Goal: Information Seeking & Learning: Learn about a topic

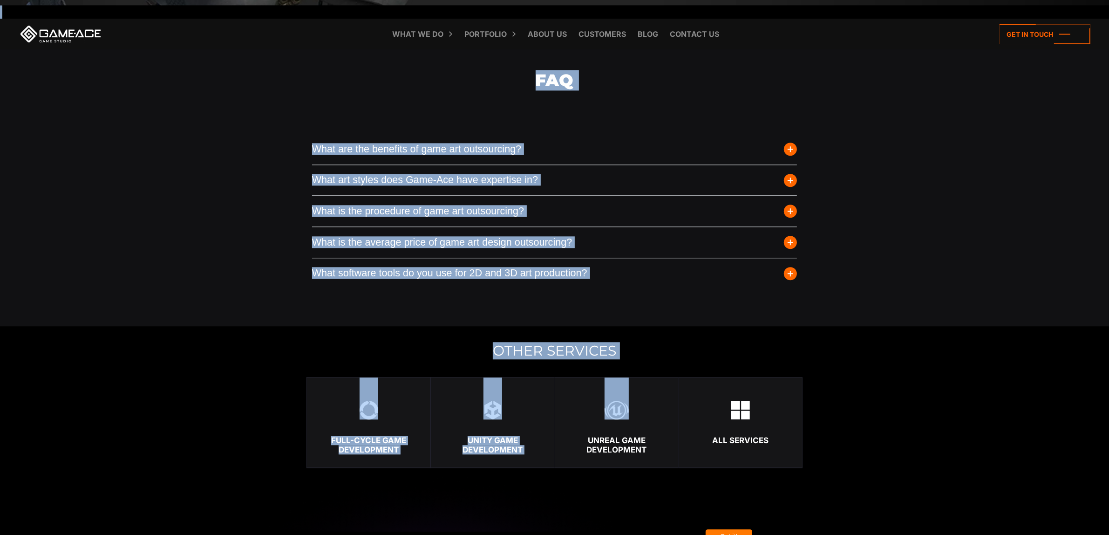
scroll to position [2796, 0]
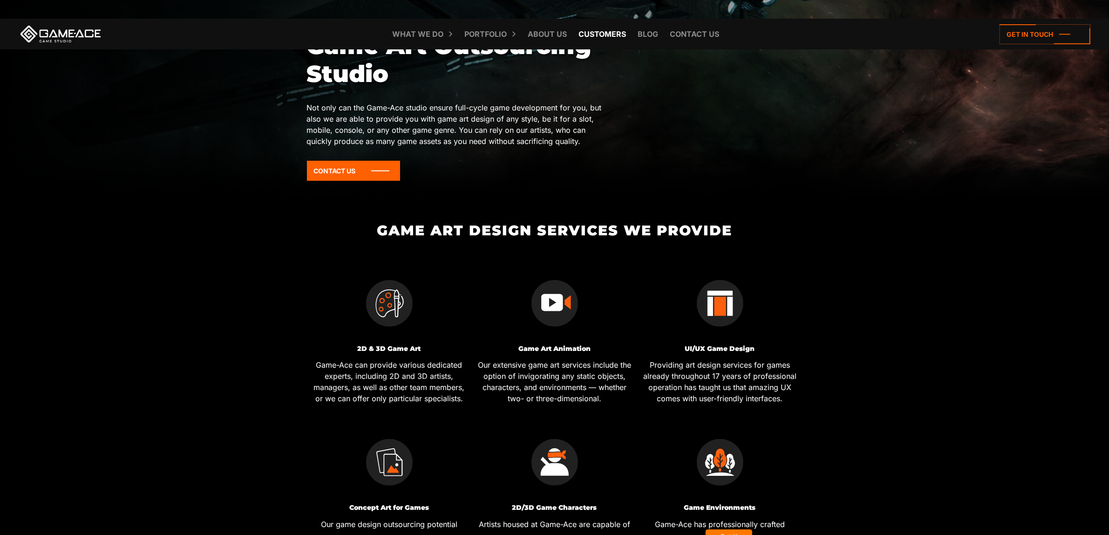
scroll to position [291, 0]
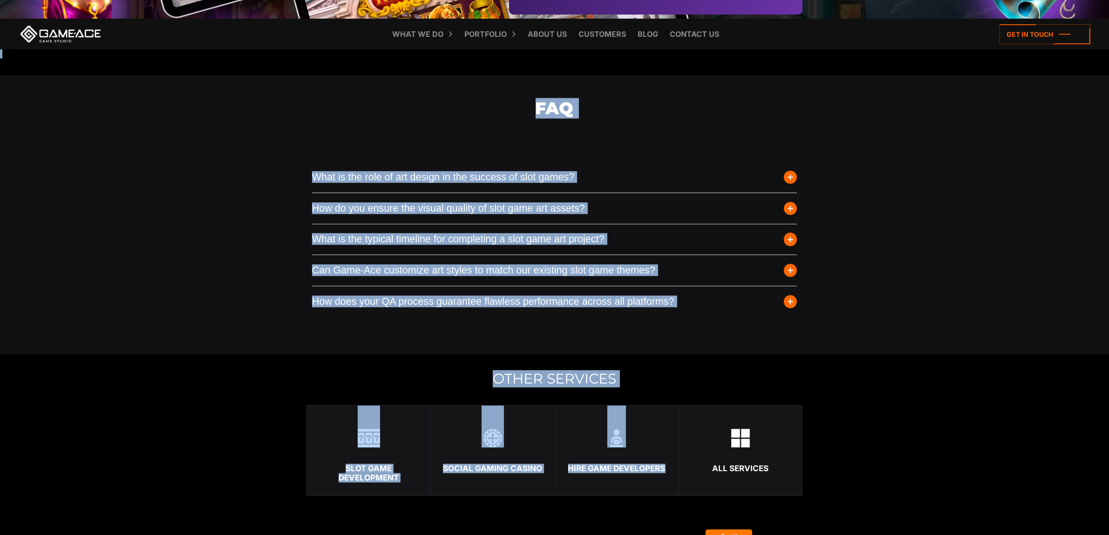
scroll to position [2796, 0]
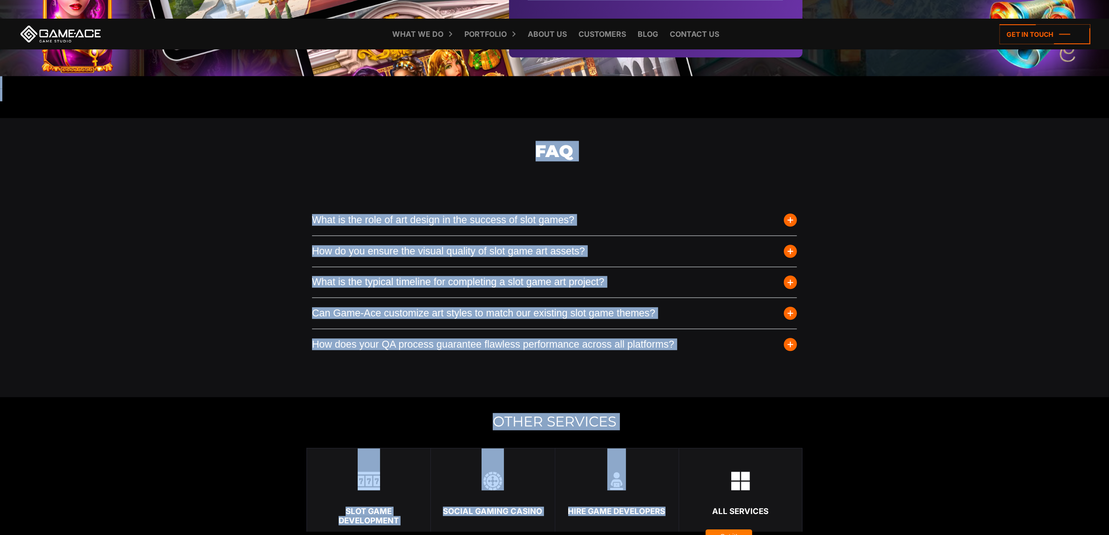
drag, startPoint x: 0, startPoint y: 0, endPoint x: 715, endPoint y: 367, distance: 804.0
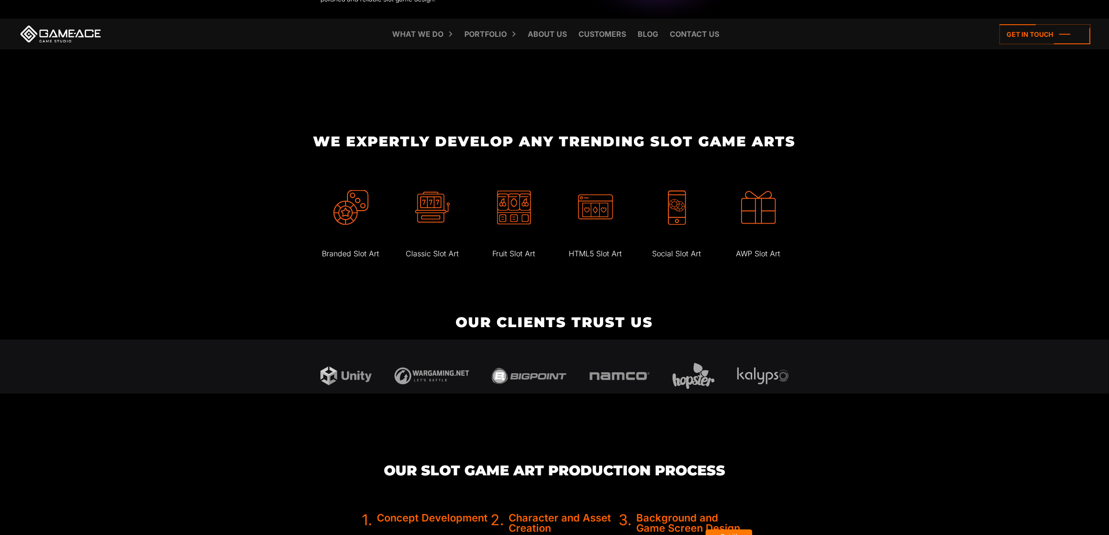
scroll to position [1747, 0]
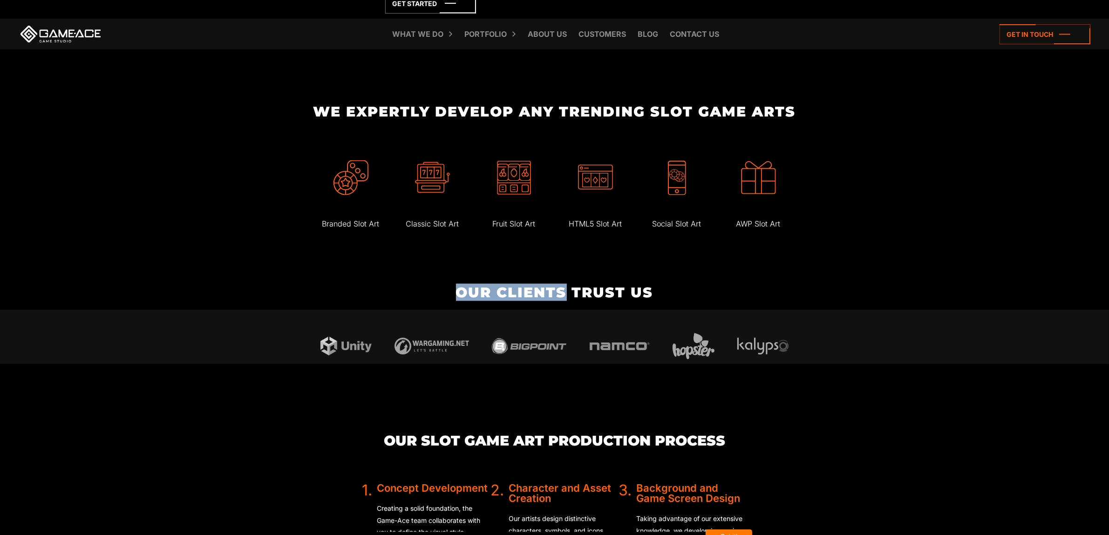
drag, startPoint x: 451, startPoint y: 301, endPoint x: 566, endPoint y: 306, distance: 115.2
click at [566, 300] on h2 "Our clients trust us" at bounding box center [554, 292] width 1109 height 15
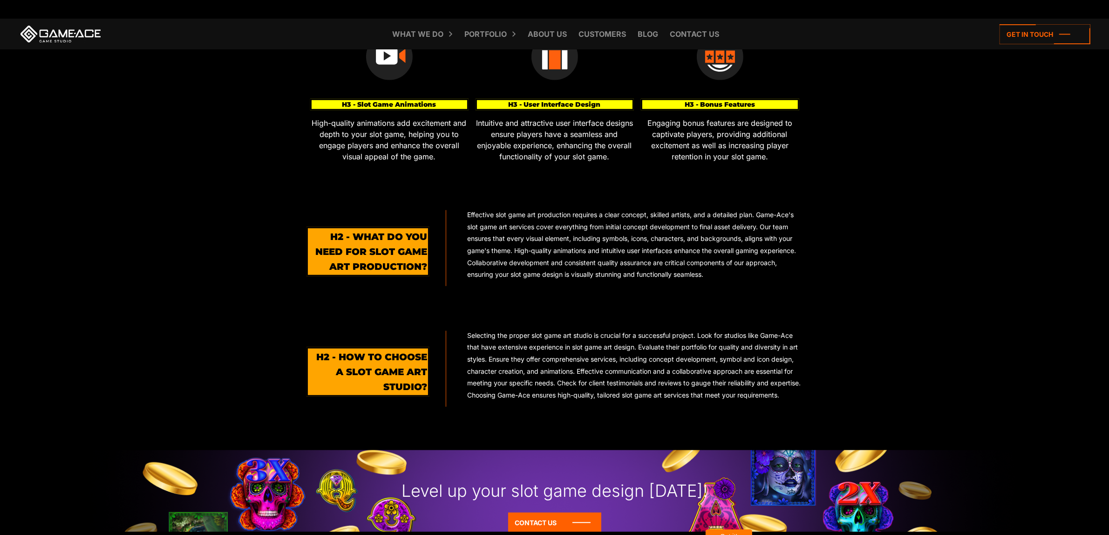
scroll to position [1165, 0]
